Goal: Find specific page/section: Find specific page/section

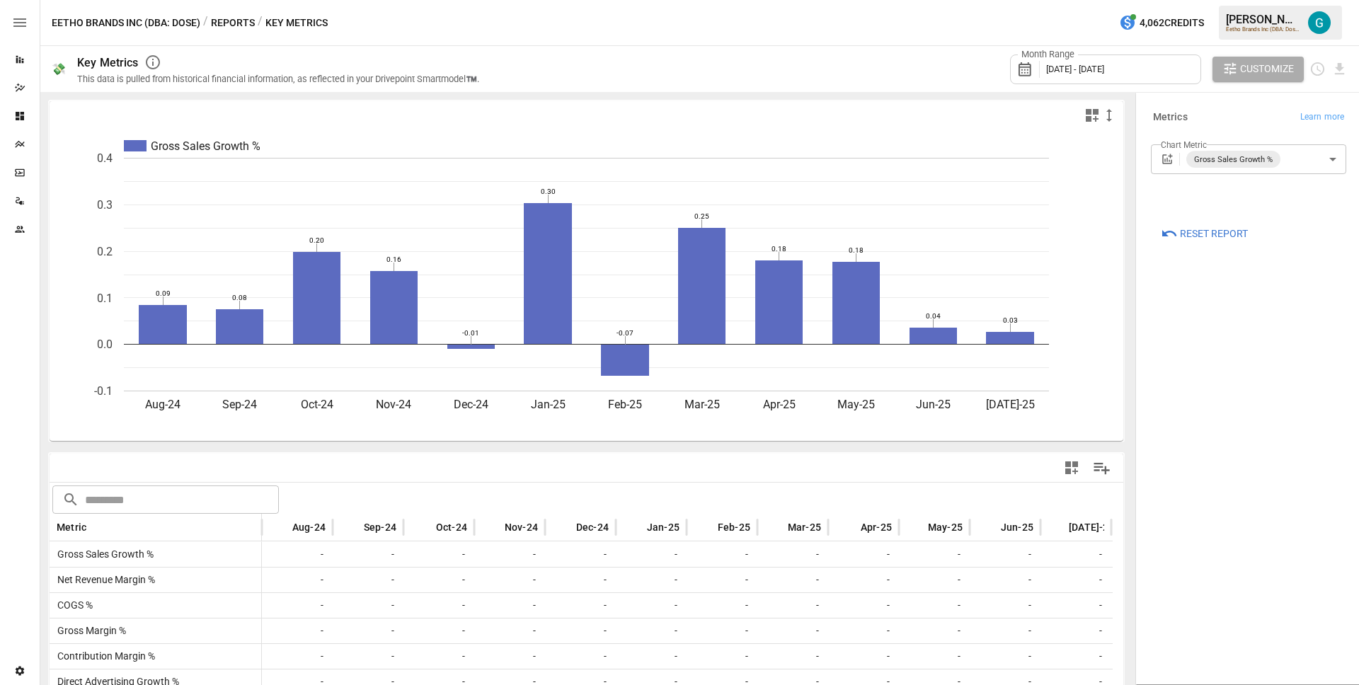
click at [241, 23] on button "Reports" at bounding box center [233, 23] width 44 height 18
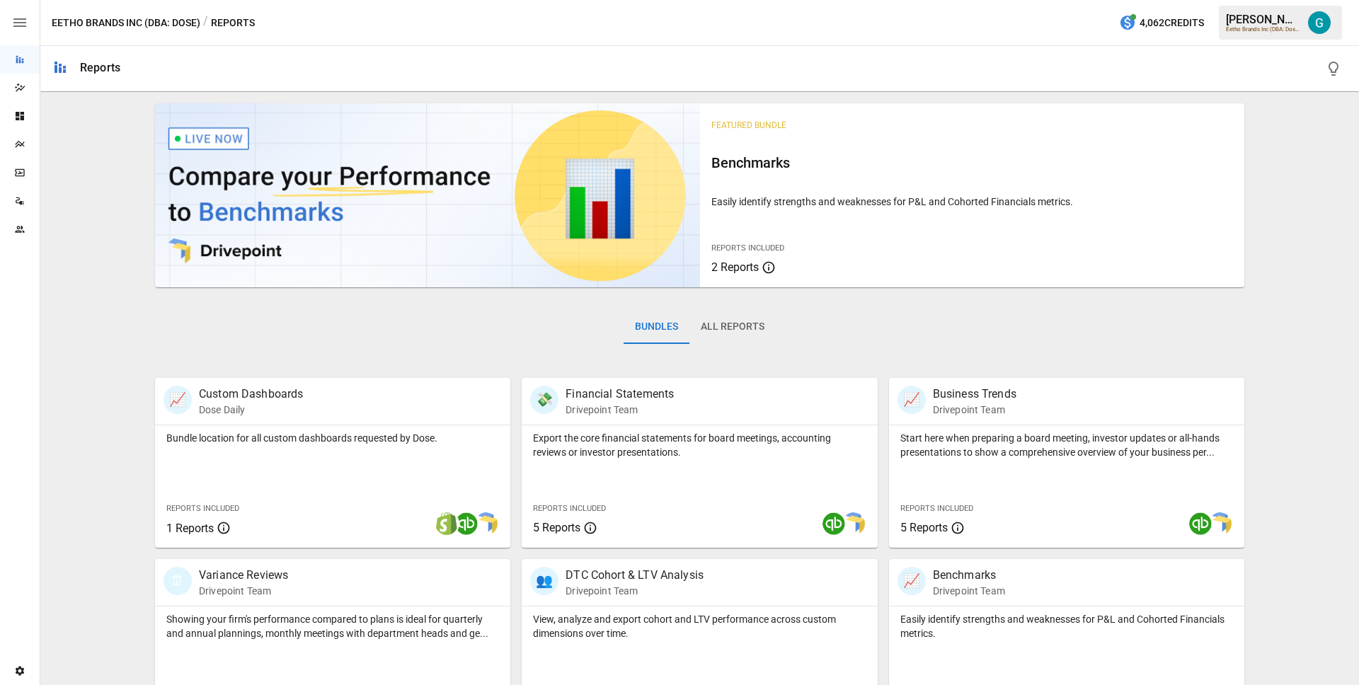
scroll to position [158, 0]
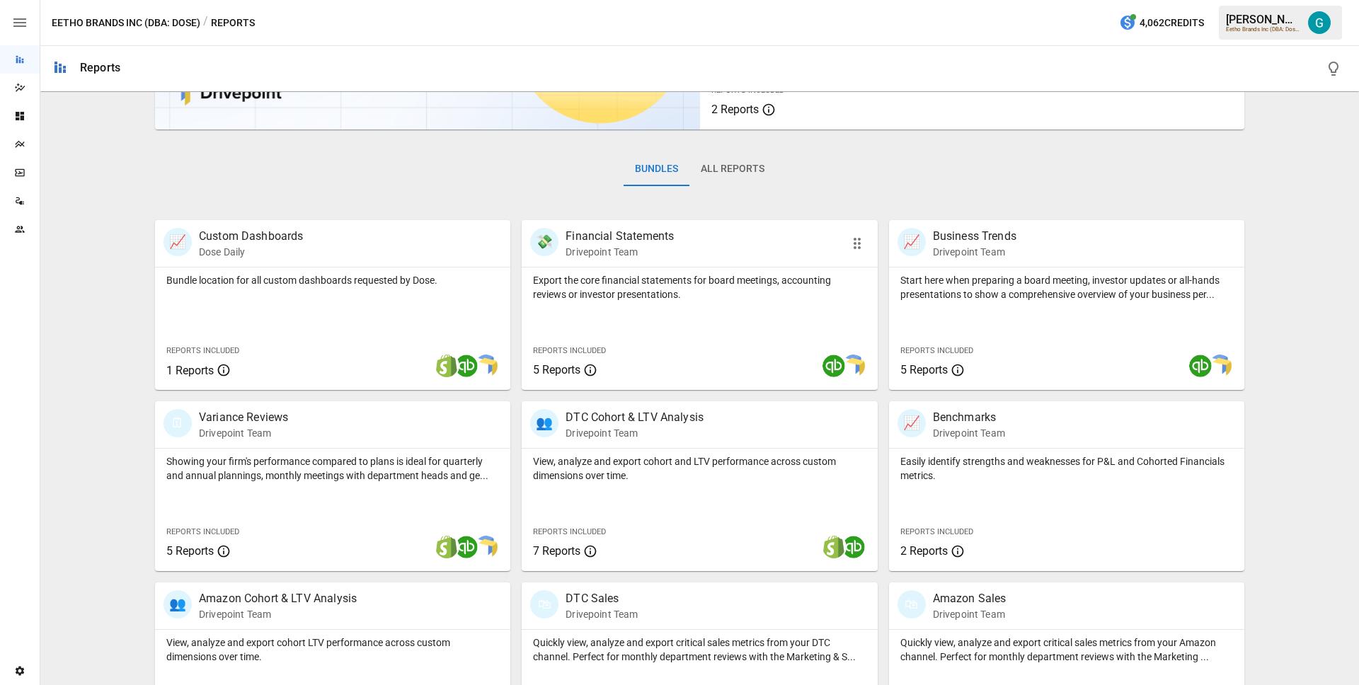
click at [676, 315] on div "Export the core financial statements for board meetings, accounting reviews or …" at bounding box center [698, 328] width 355 height 122
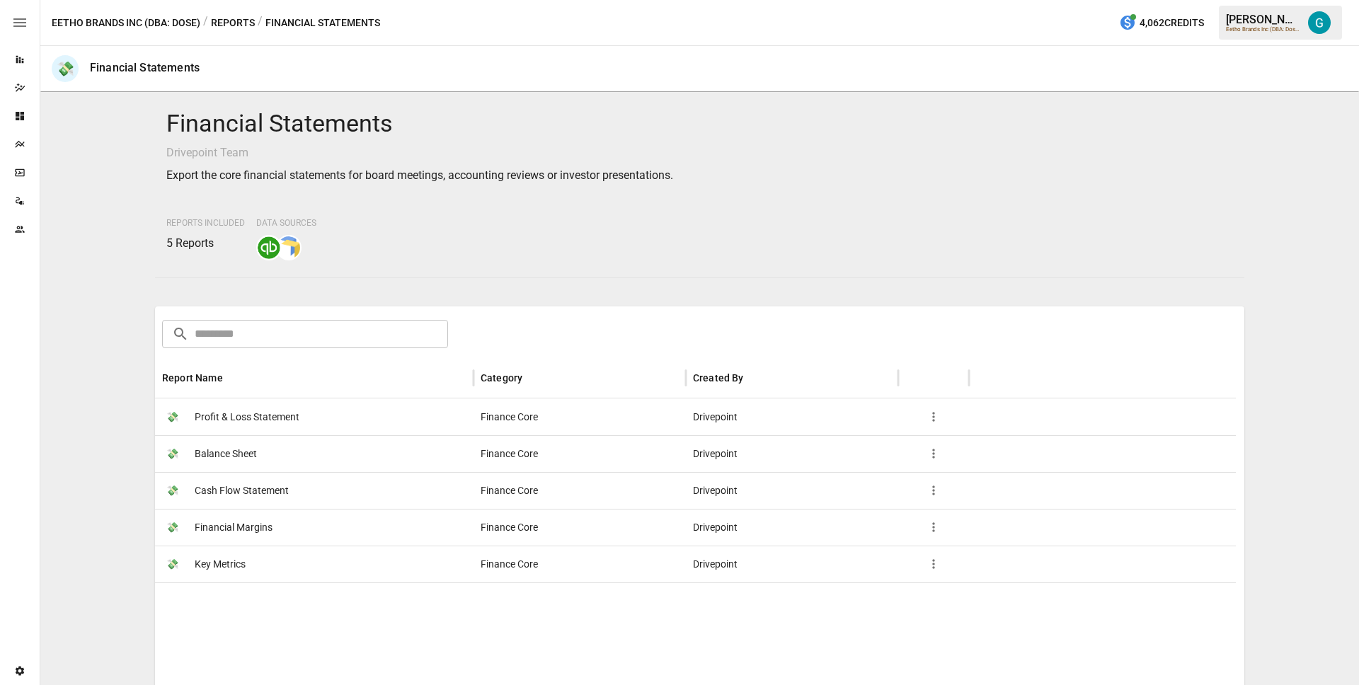
click at [250, 562] on div "💸 Key Metrics" at bounding box center [314, 564] width 318 height 37
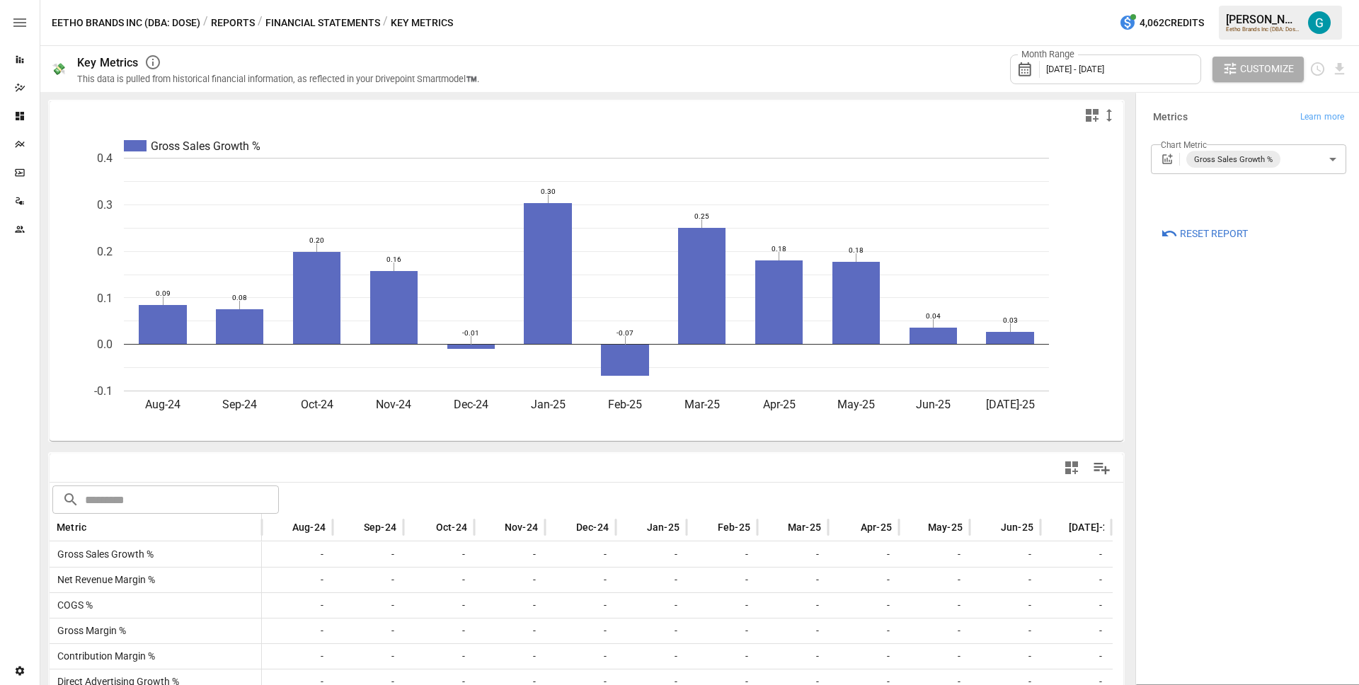
click at [821, 61] on div "Month Range [DATE] - [DATE] Customize" at bounding box center [921, 69] width 851 height 46
